Goal: Information Seeking & Learning: Learn about a topic

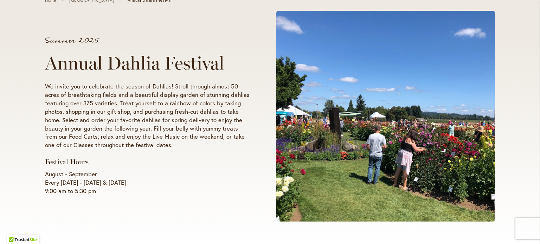
scroll to position [95, 0]
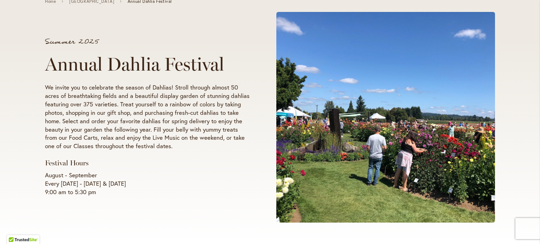
click at [213, 193] on p "August - September Every Wednesday - Sunday & Labor Day 9:00 am to 5:30 pm" at bounding box center [147, 183] width 205 height 25
click at [215, 195] on p "August - September Every Wednesday - Sunday & Labor Day 9:00 am to 5:30 pm" at bounding box center [147, 183] width 205 height 25
